Goal: Information Seeking & Learning: Learn about a topic

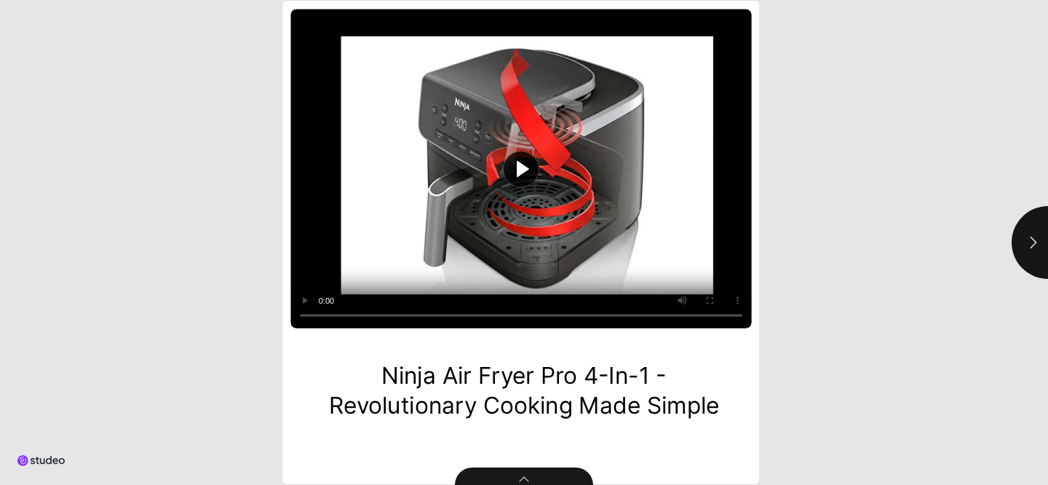
click at [189, 0] on html "Ninja Air Fryer Pro 4-in-1 - Revolutionary Cooking Made Simple .st1{fill:#212b3…" at bounding box center [524, 0] width 1048 height 0
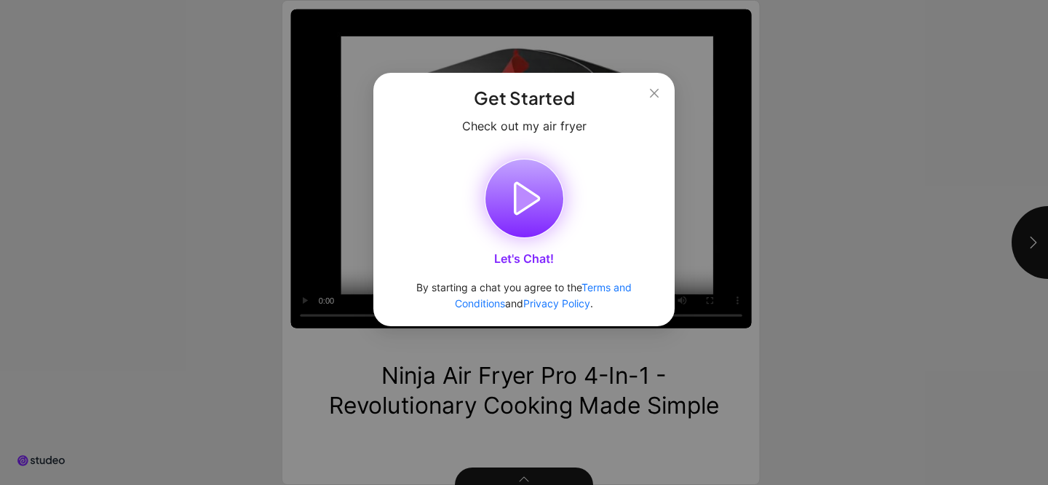
click at [531, 220] on icon "button" at bounding box center [525, 198] width 78 height 78
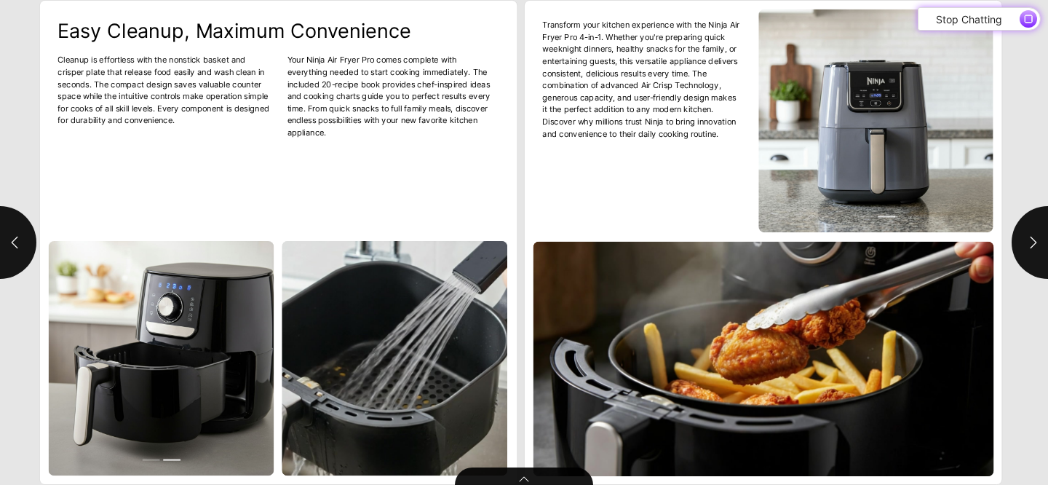
type input "*"
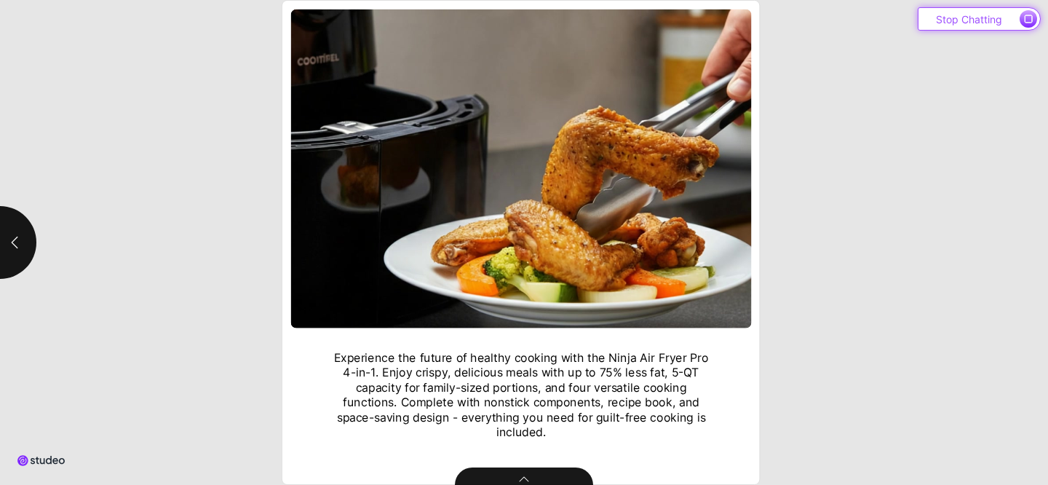
click at [1034, 18] on span "button" at bounding box center [1028, 18] width 17 height 17
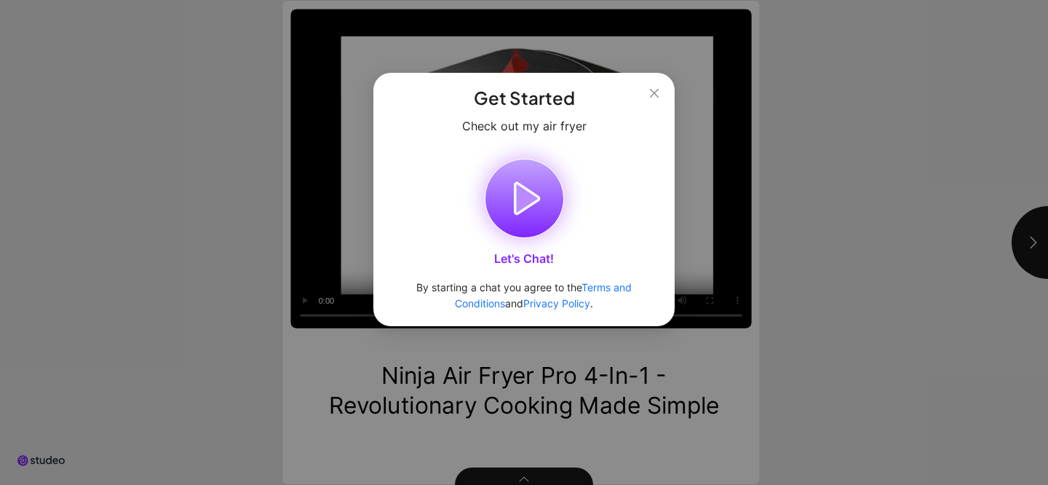
click at [532, 192] on icon "button" at bounding box center [527, 198] width 24 height 31
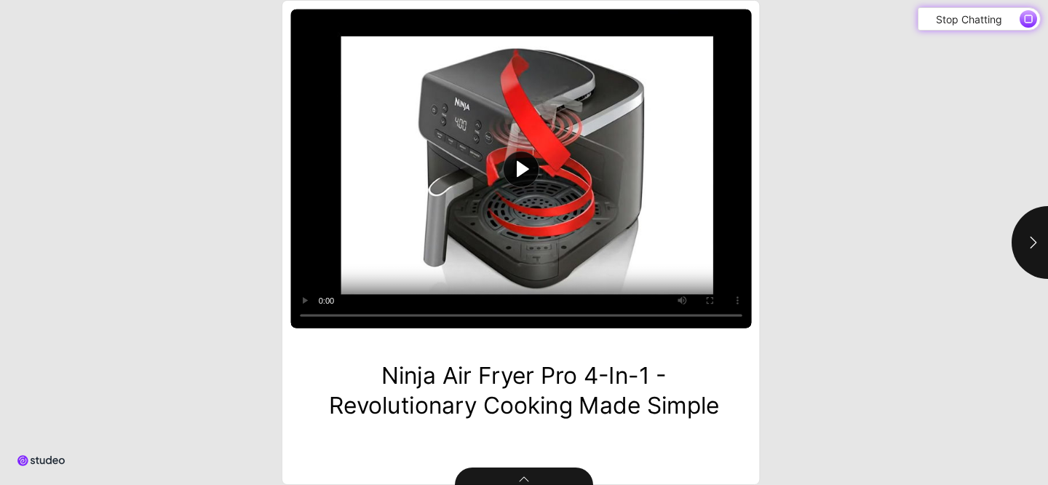
click at [525, 177] on button "Play video" at bounding box center [521, 168] width 461 height 319
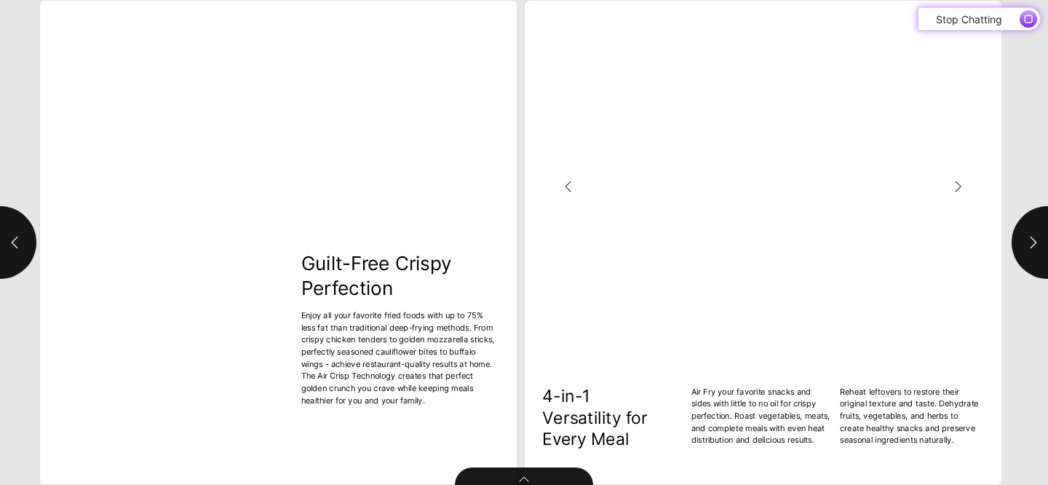
type input "***"
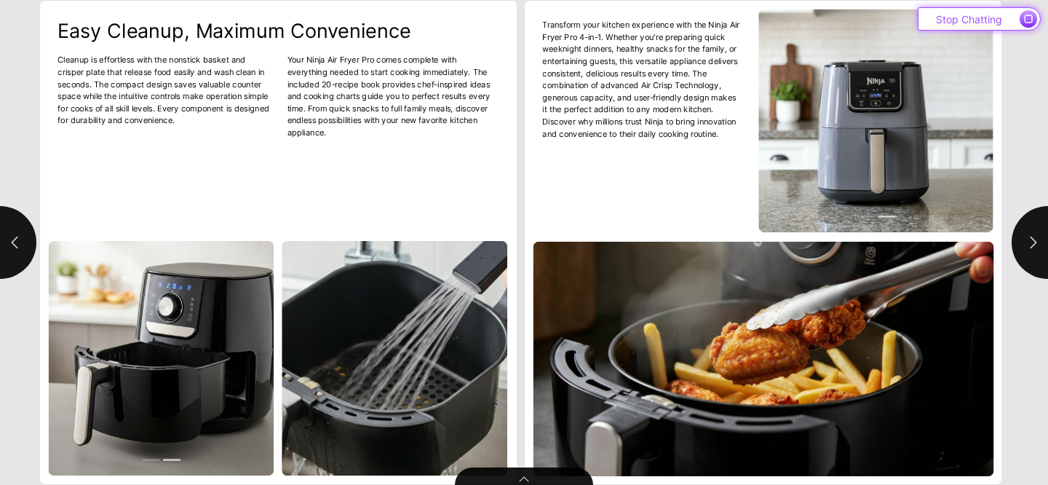
click at [1025, 20] on icon "button" at bounding box center [1028, 18] width 7 height 7
